Goal: Information Seeking & Learning: Learn about a topic

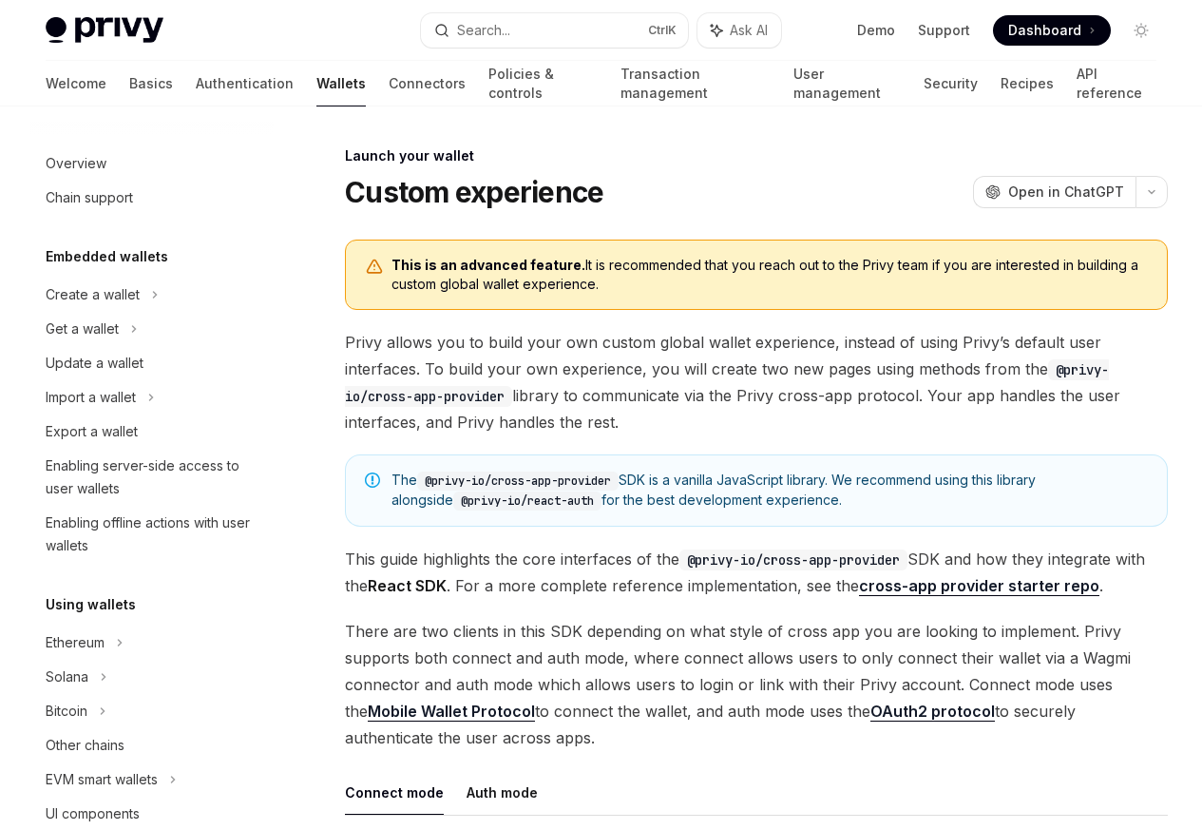
scroll to position [871, 0]
